Goal: Check status: Check status

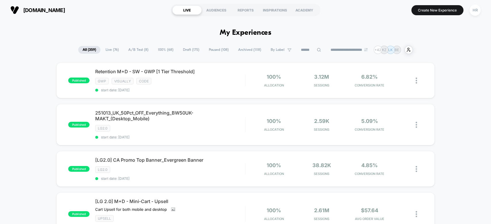
click at [133, 49] on span "A/B Test ( 8 )" at bounding box center [138, 50] width 29 height 8
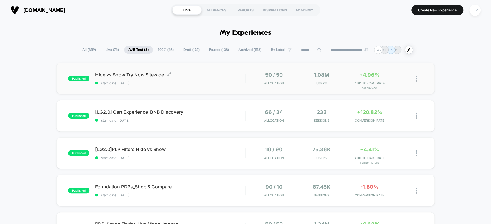
click at [206, 73] on span "Hide vs Show Try Now Sitewide Click to edit experience details" at bounding box center [170, 75] width 150 height 6
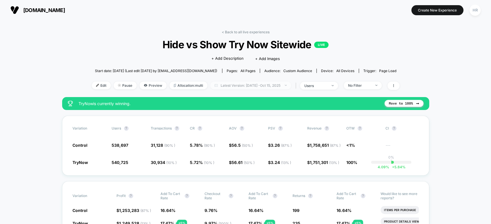
click at [247, 87] on span "Latest Version: Oct 7, 2025 - Oct 15, 2025" at bounding box center [250, 86] width 81 height 8
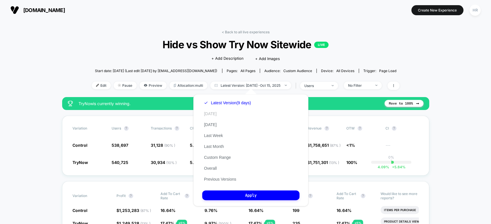
click at [214, 114] on button "Today" at bounding box center [210, 113] width 16 height 5
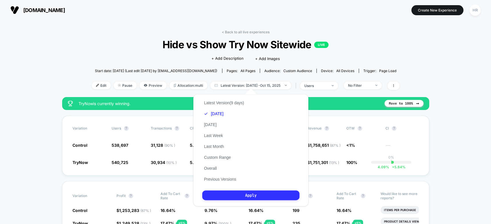
click at [241, 194] on button "Apply" at bounding box center [250, 196] width 97 height 10
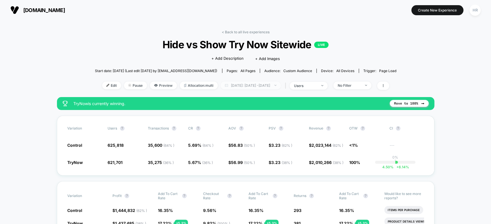
click at [243, 85] on span "Today: Oct 6, 2025 - Oct 14, 2025" at bounding box center [251, 86] width 60 height 8
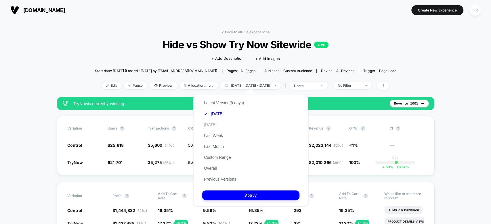
click at [216, 126] on div "Latest Version (9 days) Today Yesterday Last Week Last Month Custom Range Overa…" at bounding box center [223, 140] width 43 height 87
click at [216, 123] on button "Yesterday" at bounding box center [210, 124] width 16 height 5
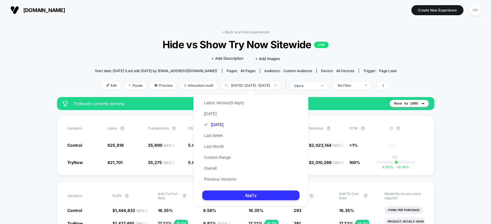
click at [246, 198] on button "Apply" at bounding box center [250, 196] width 97 height 10
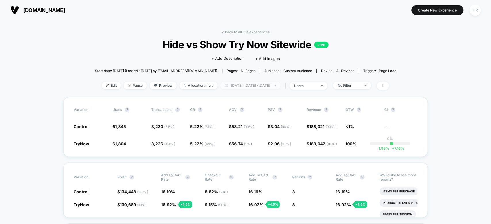
click at [241, 88] on span "Yesterday: Oct 14, 2025 - Oct 14, 2025" at bounding box center [250, 86] width 60 height 8
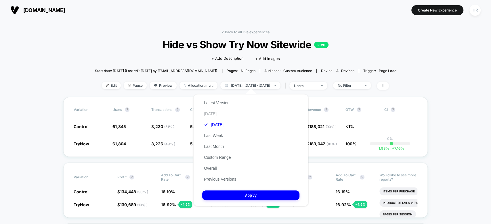
click at [212, 115] on button "Today" at bounding box center [210, 113] width 16 height 5
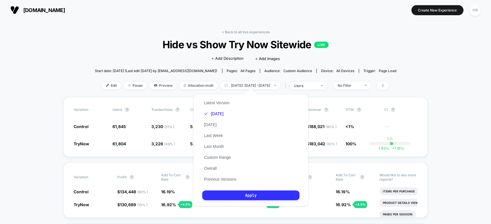
click at [254, 195] on button "Apply" at bounding box center [250, 196] width 97 height 10
